Goal: Information Seeking & Learning: Learn about a topic

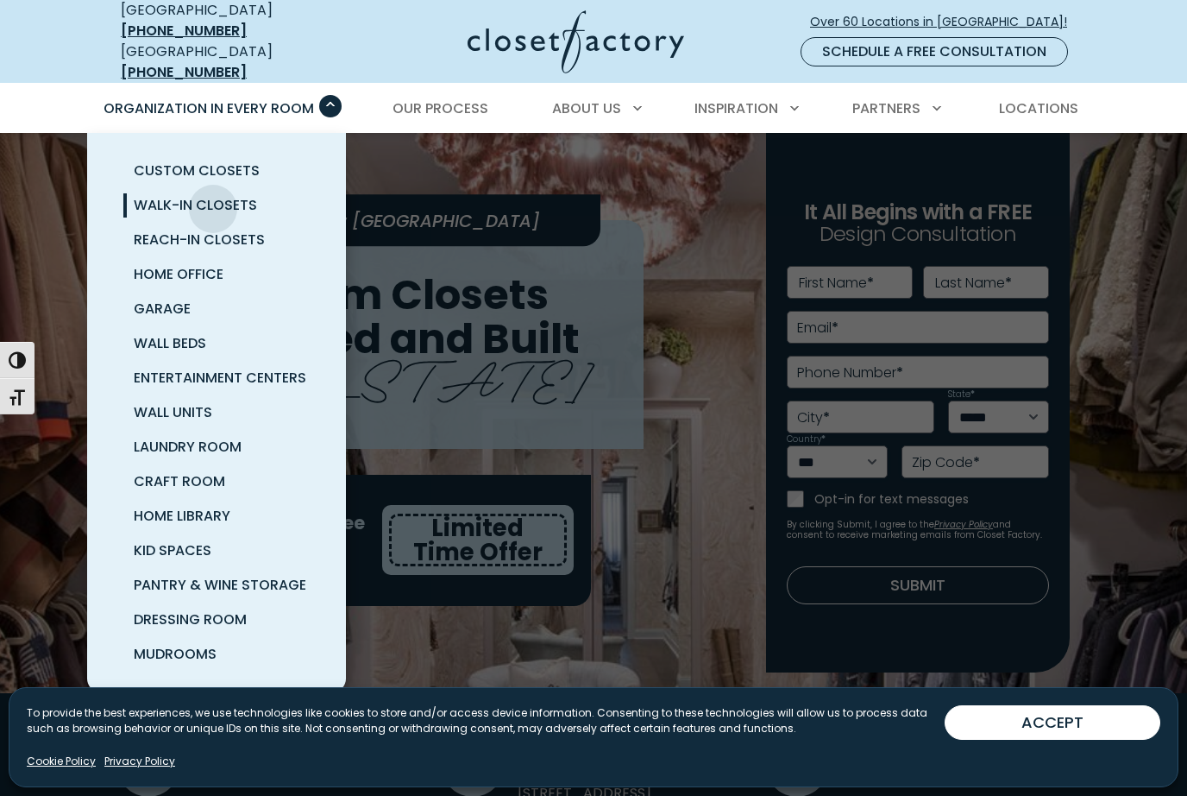
click at [213, 196] on span "Walk-In Closets" at bounding box center [195, 205] width 123 height 20
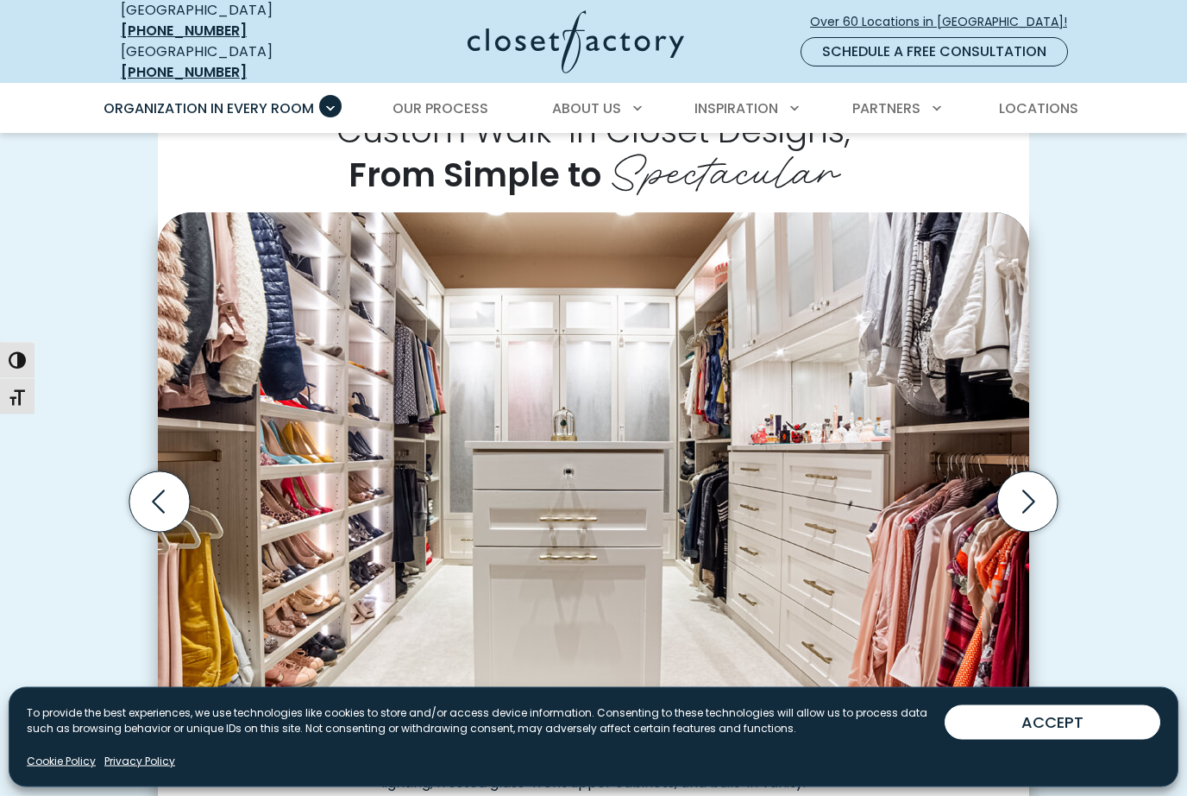
scroll to position [425, 0]
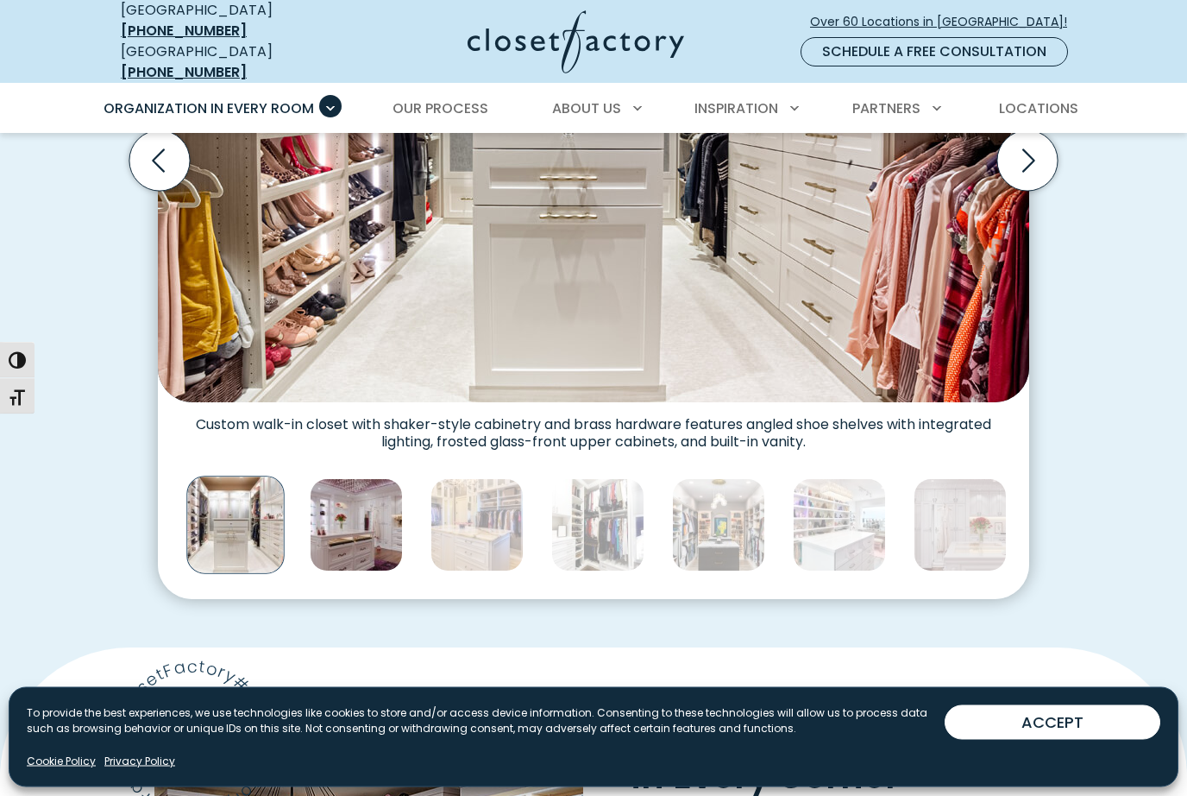
click at [333, 479] on img "Thumbnail Gallery" at bounding box center [356, 525] width 93 height 93
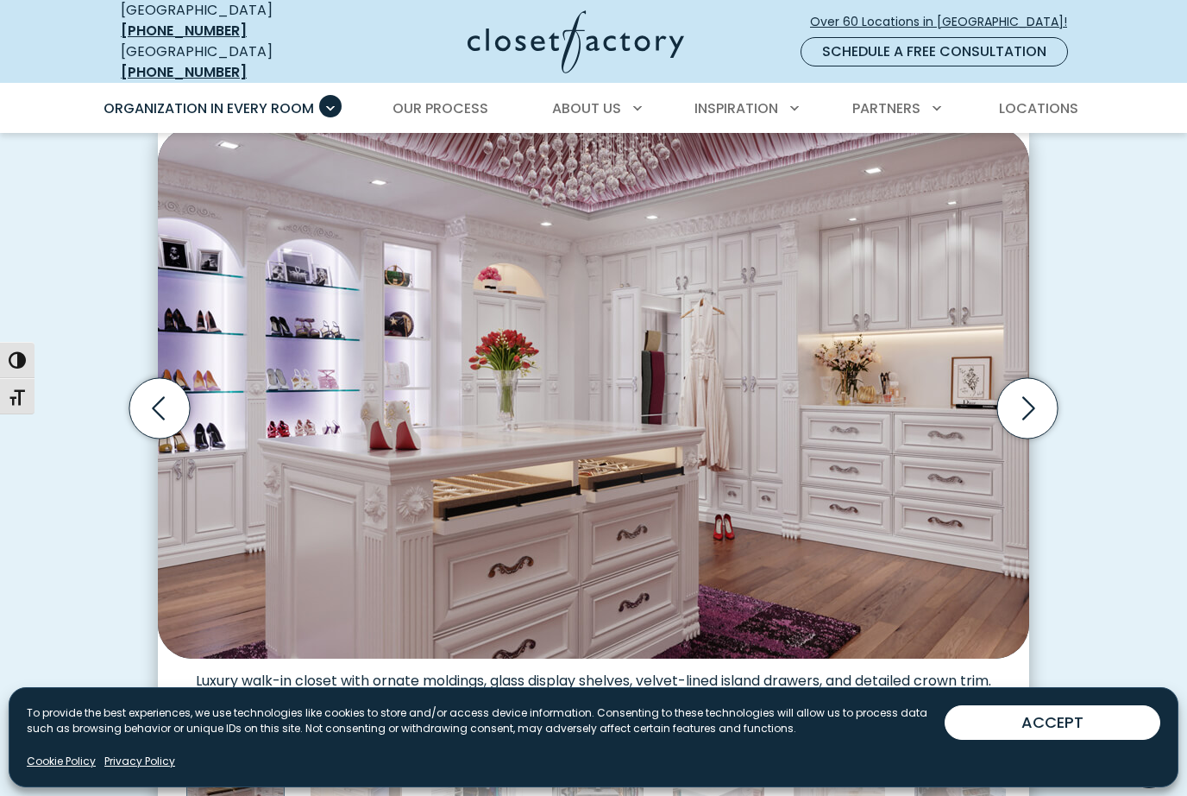
scroll to position [516, 0]
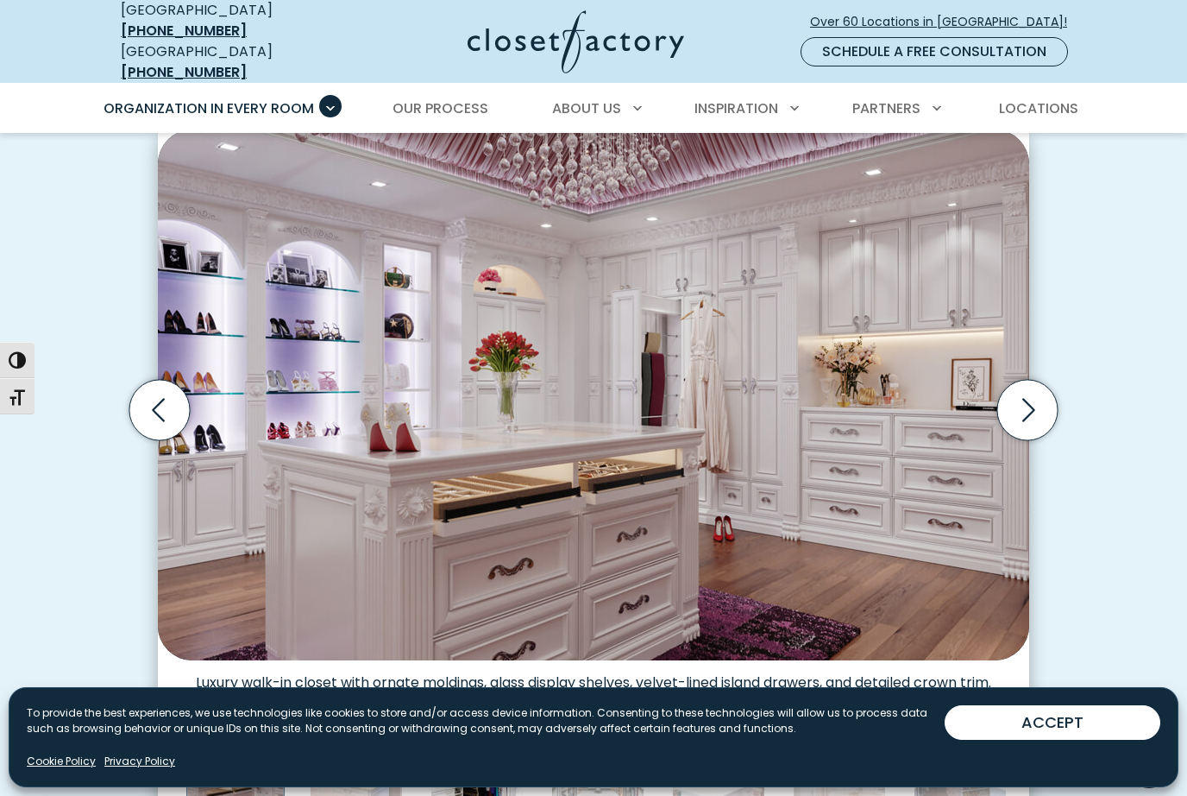
click at [497, 727] on img "Thumbnail Gallery" at bounding box center [477, 773] width 93 height 93
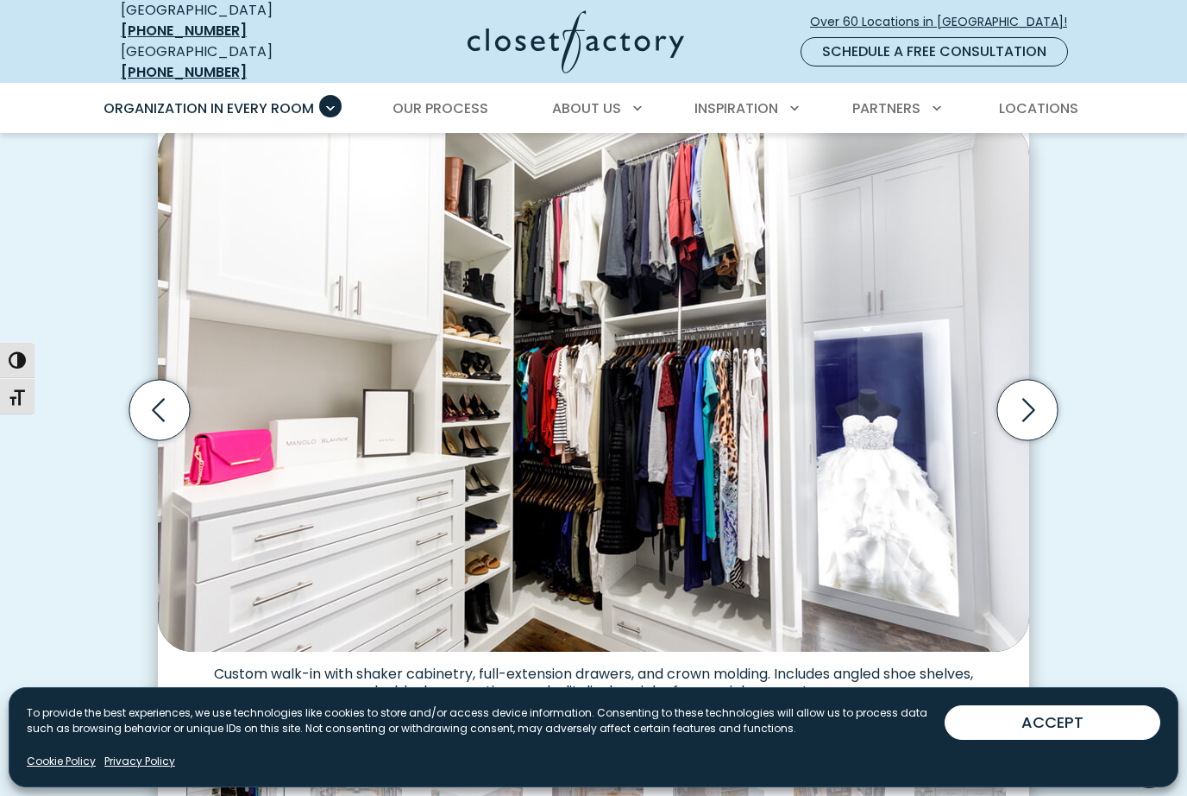
click at [576, 727] on img "Thumbnail Gallery" at bounding box center [597, 773] width 93 height 93
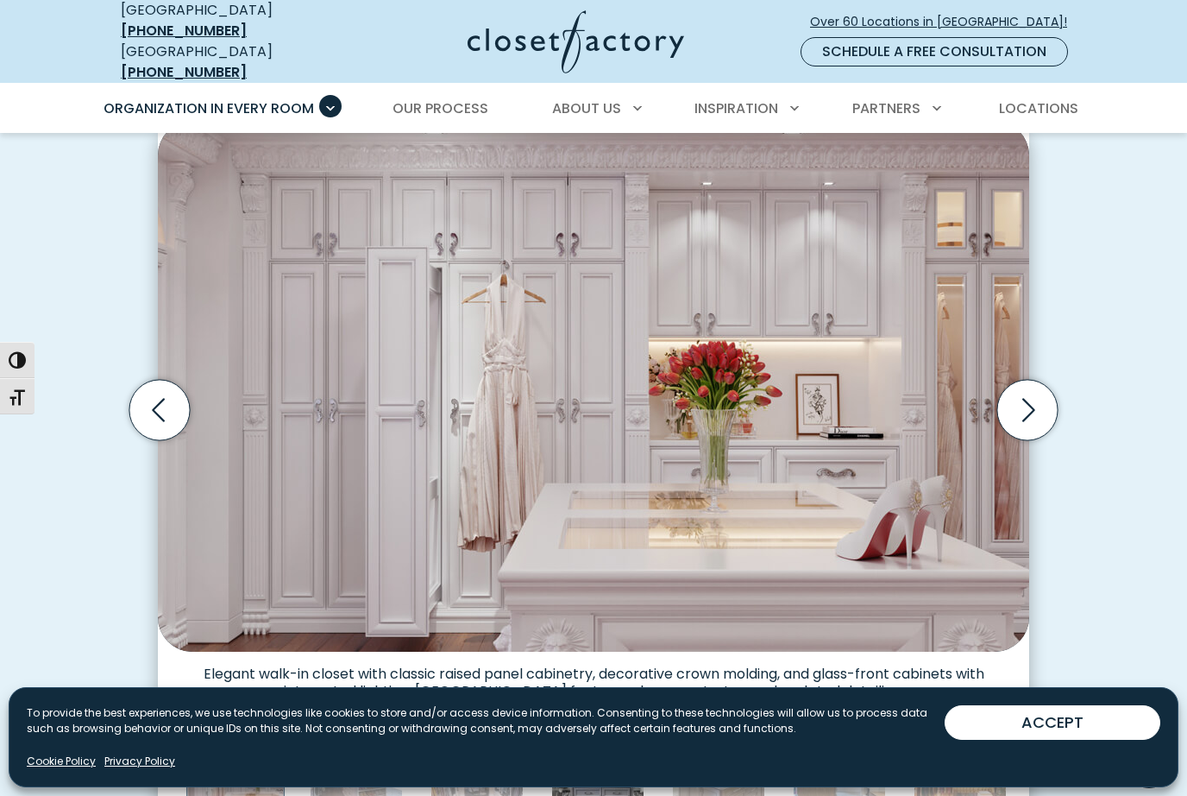
click at [606, 727] on img "Thumbnail Gallery" at bounding box center [597, 773] width 93 height 93
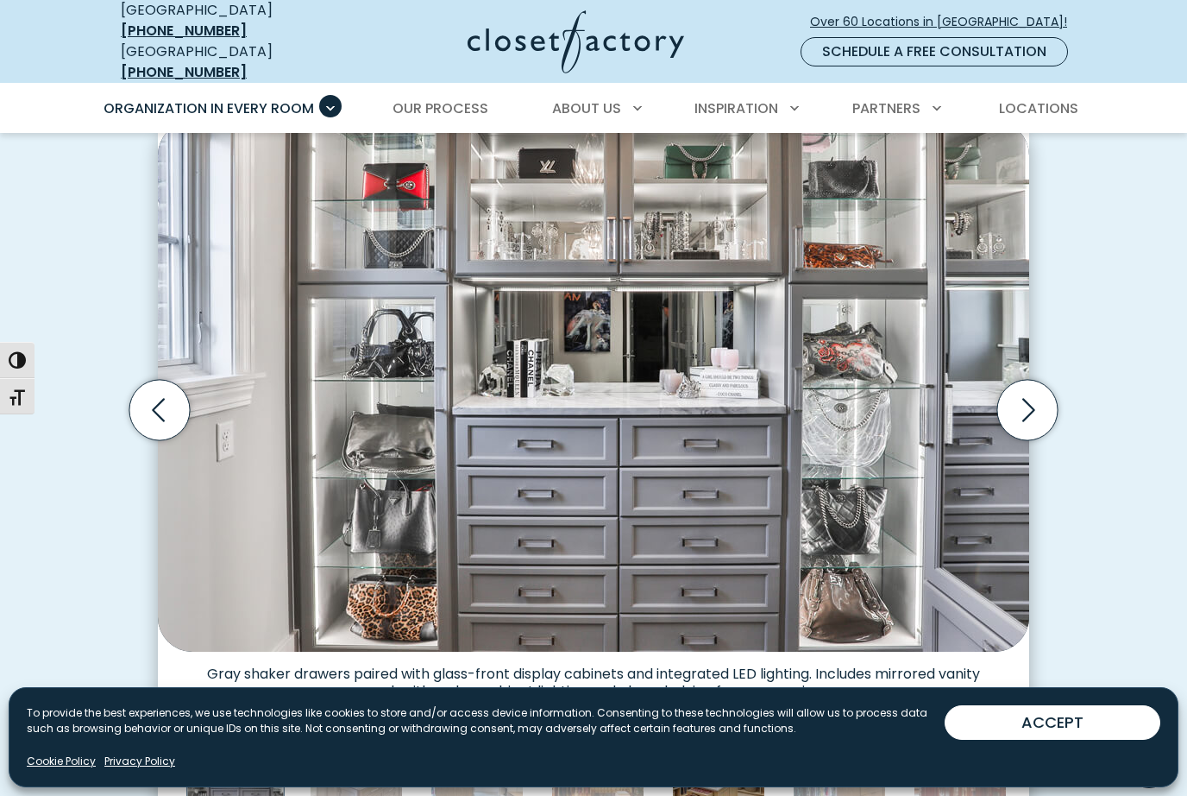
click at [685, 727] on img "Thumbnail Gallery" at bounding box center [718, 773] width 93 height 93
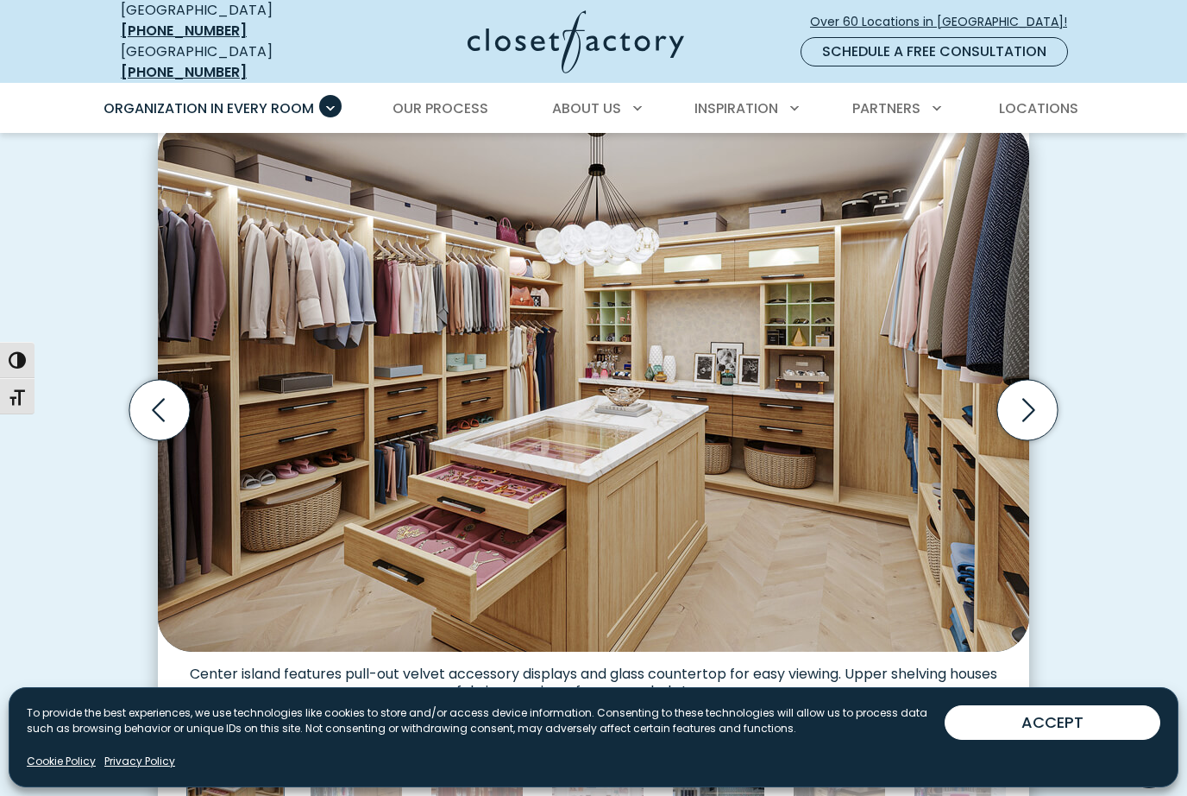
click at [724, 727] on img "Thumbnail Gallery" at bounding box center [718, 773] width 93 height 93
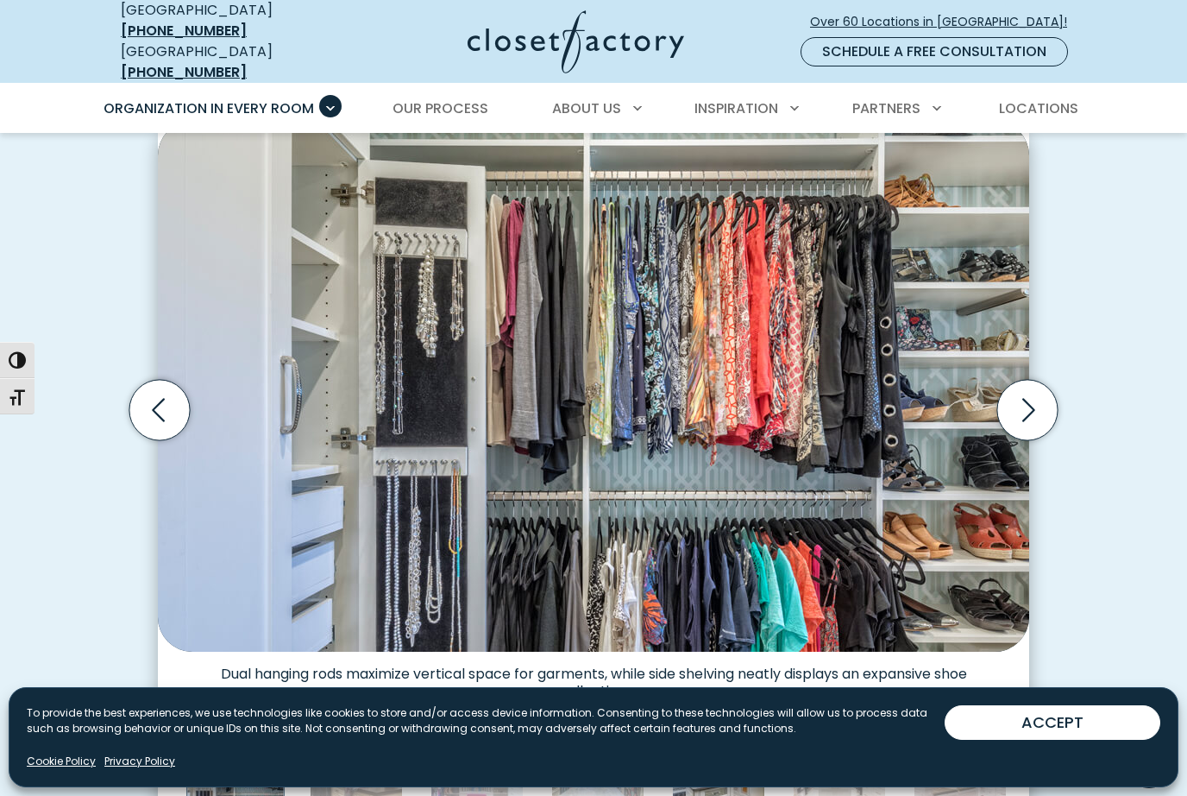
click at [737, 727] on img "Thumbnail Gallery" at bounding box center [718, 773] width 93 height 93
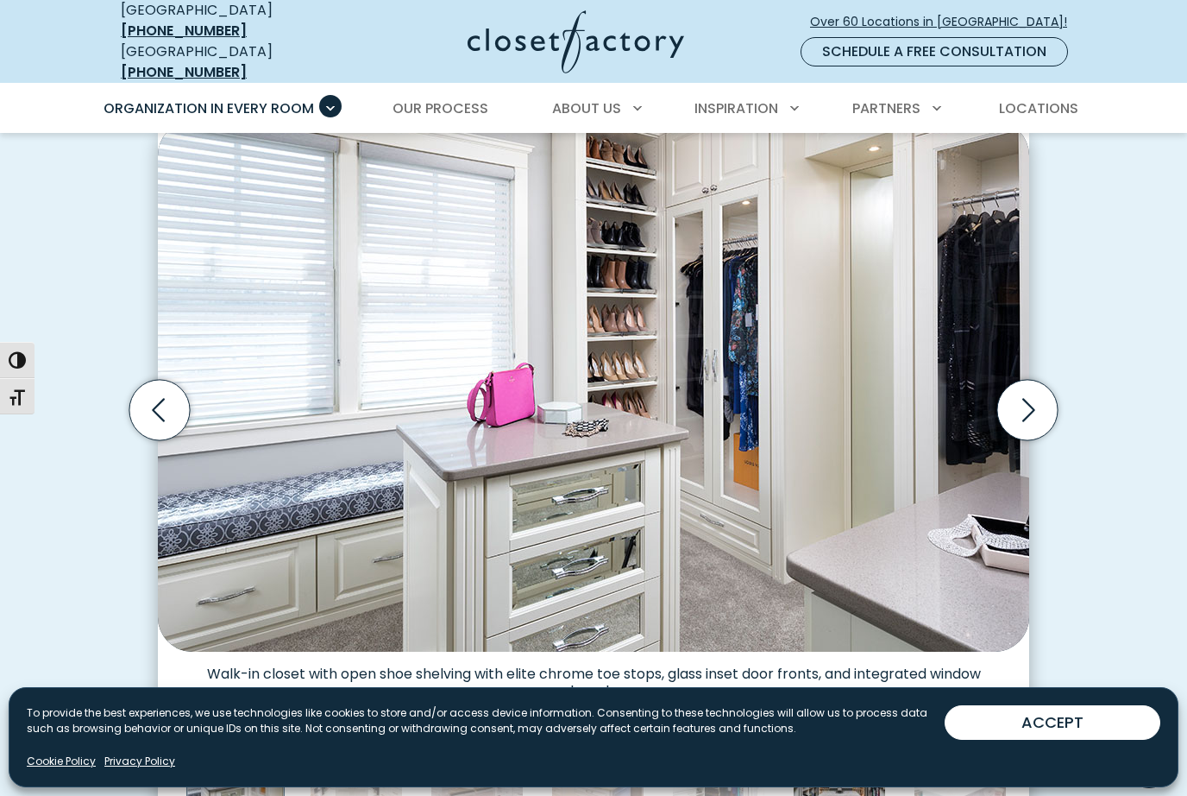
click at [816, 727] on img "Thumbnail Gallery" at bounding box center [839, 773] width 93 height 93
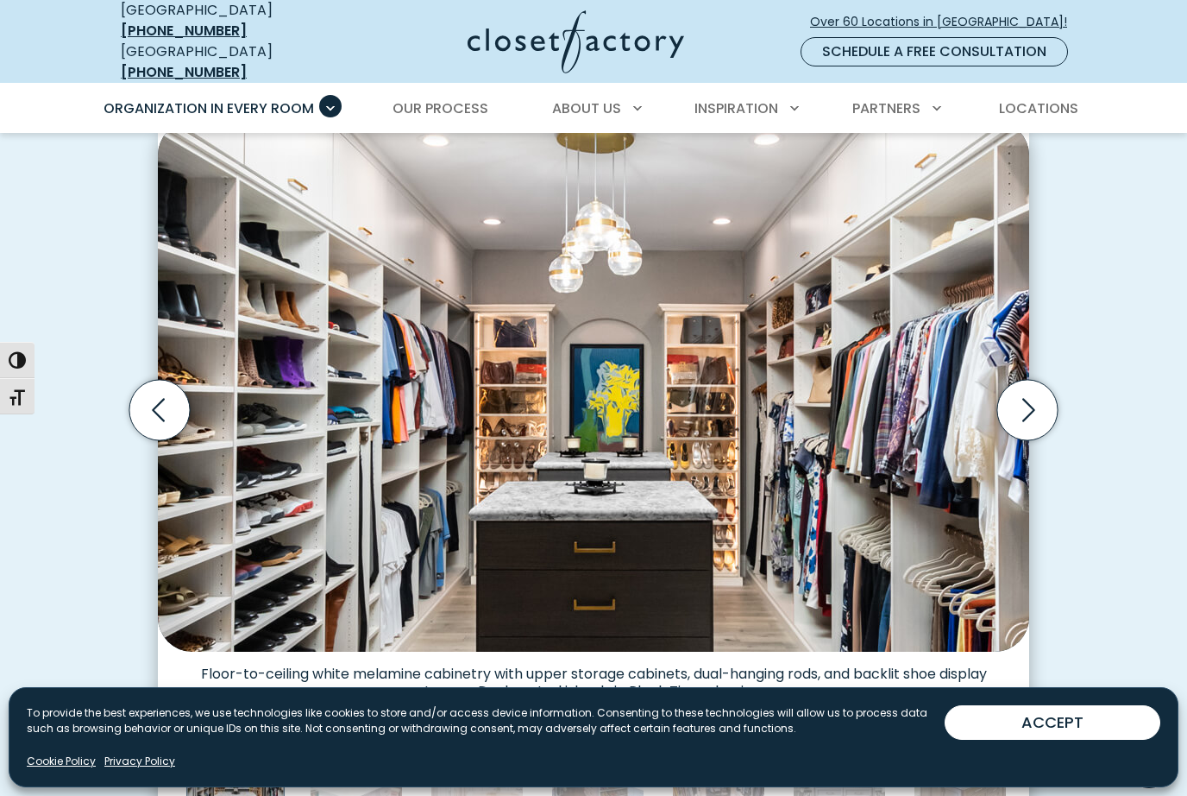
click at [875, 700] on div "Thumbnail Gallery" at bounding box center [594, 774] width 872 height 148
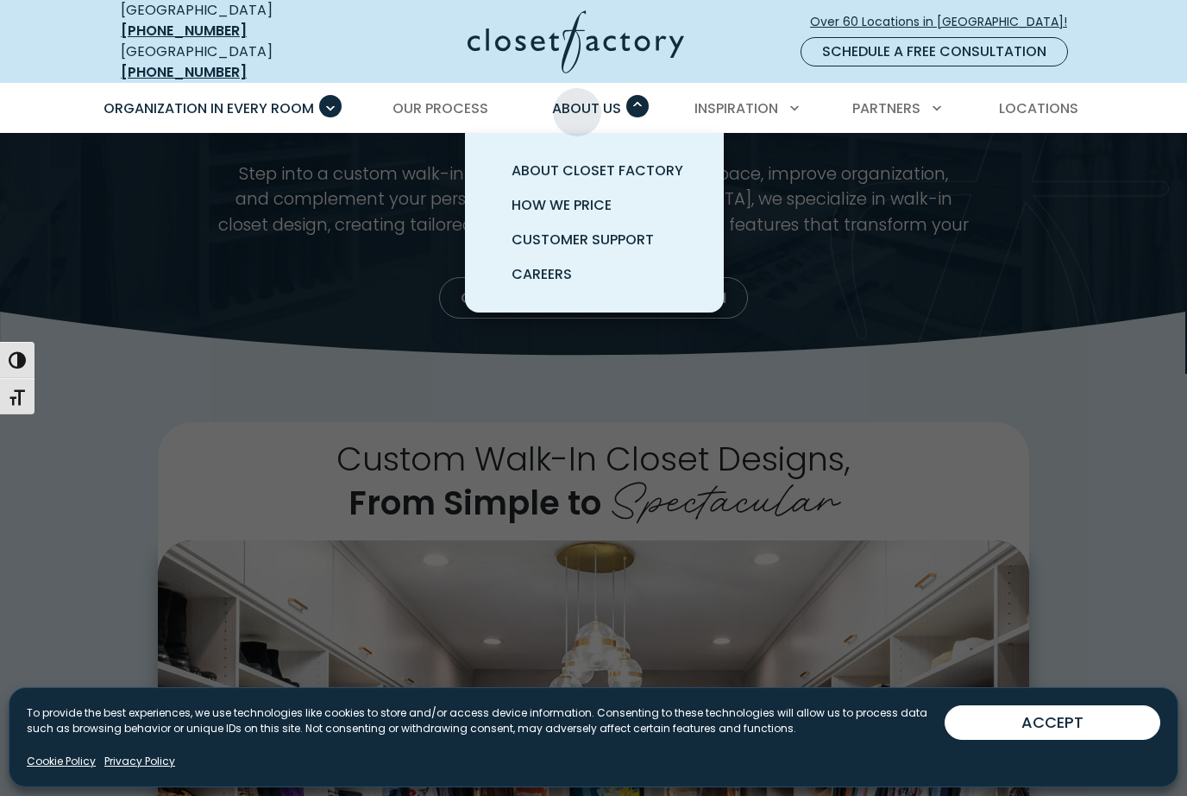
scroll to position [0, 0]
